Goal: Task Accomplishment & Management: Manage account settings

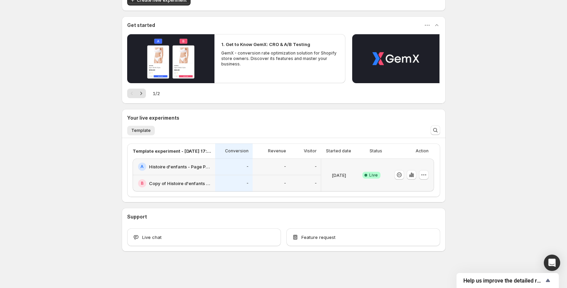
scroll to position [47, 0]
click at [427, 173] on icon "button" at bounding box center [424, 174] width 7 height 7
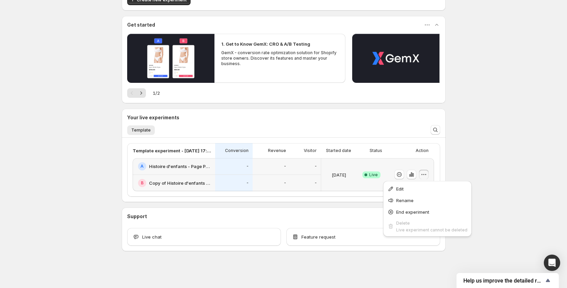
click at [427, 173] on icon "button" at bounding box center [424, 174] width 7 height 7
click at [402, 178] on icon "button" at bounding box center [399, 174] width 7 height 7
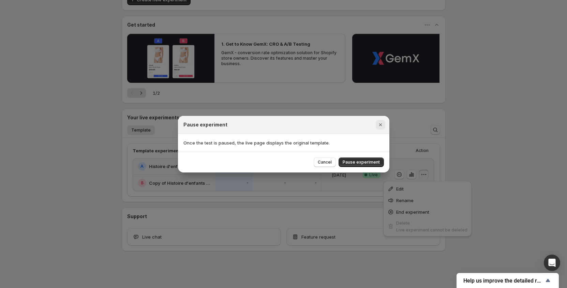
click at [384, 125] on icon "Close" at bounding box center [380, 124] width 7 height 7
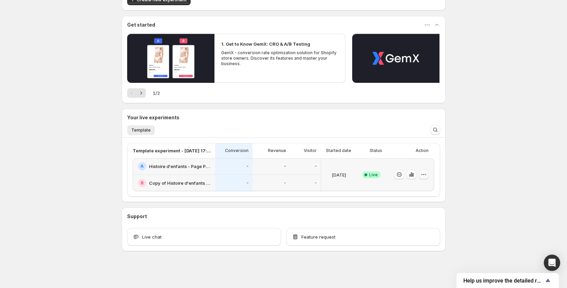
click at [427, 175] on icon "button" at bounding box center [424, 174] width 7 height 7
click at [420, 209] on span "End experiment" at bounding box center [412, 211] width 33 height 5
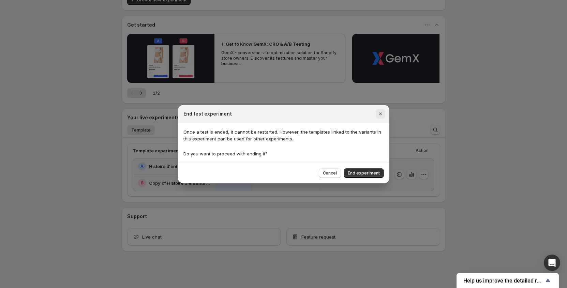
click at [380, 115] on icon "Close" at bounding box center [380, 114] width 7 height 7
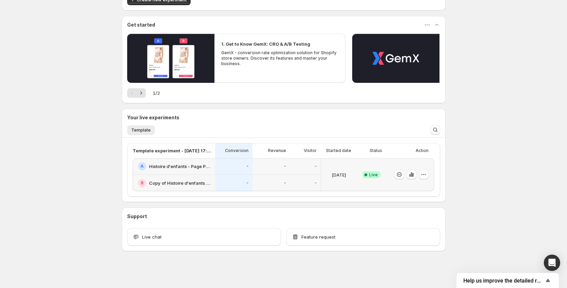
click at [184, 181] on h2 "Copy of Histoire d'enfants - Page Produit" at bounding box center [180, 183] width 62 height 7
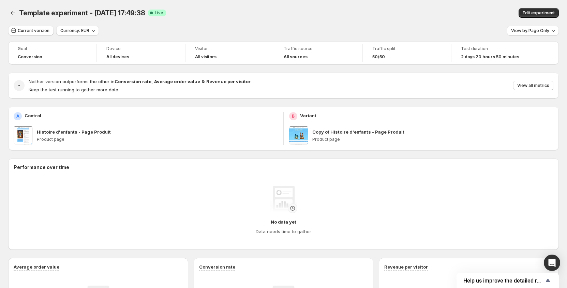
click at [330, 132] on p "Copy of Histoire d'enfants - Page Produit" at bounding box center [358, 132] width 92 height 7
click at [301, 116] on div "B Variant" at bounding box center [421, 116] width 264 height 8
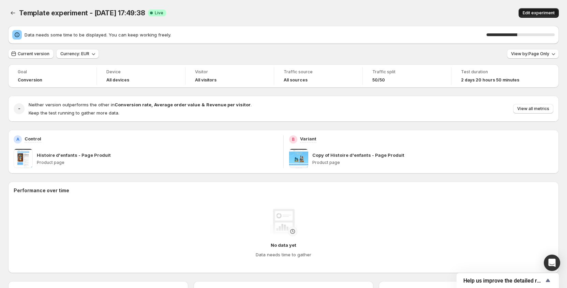
click at [551, 11] on span "Edit experiment" at bounding box center [539, 12] width 32 height 5
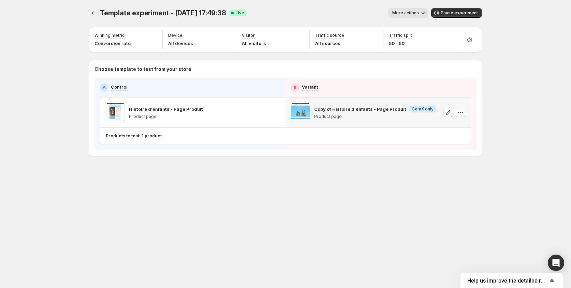
click at [461, 115] on icon "button" at bounding box center [460, 112] width 7 height 7
drag, startPoint x: 450, startPoint y: 113, endPoint x: 365, endPoint y: 174, distance: 104.3
click at [415, 17] on button "More actions" at bounding box center [408, 13] width 40 height 10
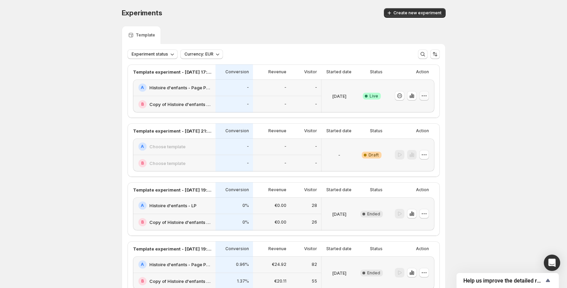
click at [421, 94] on button "button" at bounding box center [425, 96] width 10 height 10
click at [467, 74] on div "Experiments. This page is ready Experiments Create new experiment Template Expe…" at bounding box center [283, 169] width 567 height 338
